Goal: Book appointment/travel/reservation

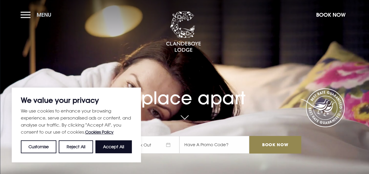
click at [31, 20] on button "Menu" at bounding box center [38, 15] width 34 height 13
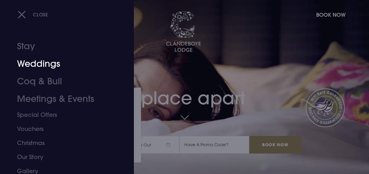
click at [38, 64] on link "Weddings" at bounding box center [63, 64] width 92 height 18
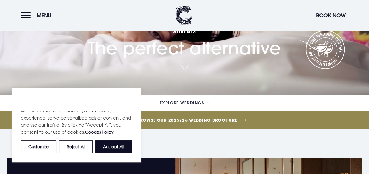
scroll to position [82, 0]
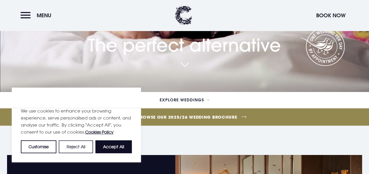
click at [80, 145] on button "Reject All" at bounding box center [76, 147] width 34 height 13
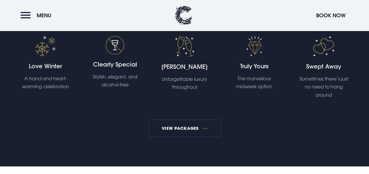
scroll to position [1057, 0]
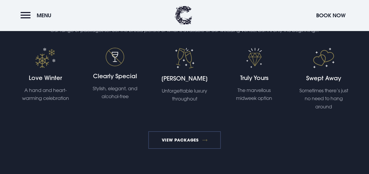
click at [185, 140] on link "View Packages" at bounding box center [184, 141] width 73 height 18
